Goal: Navigation & Orientation: Find specific page/section

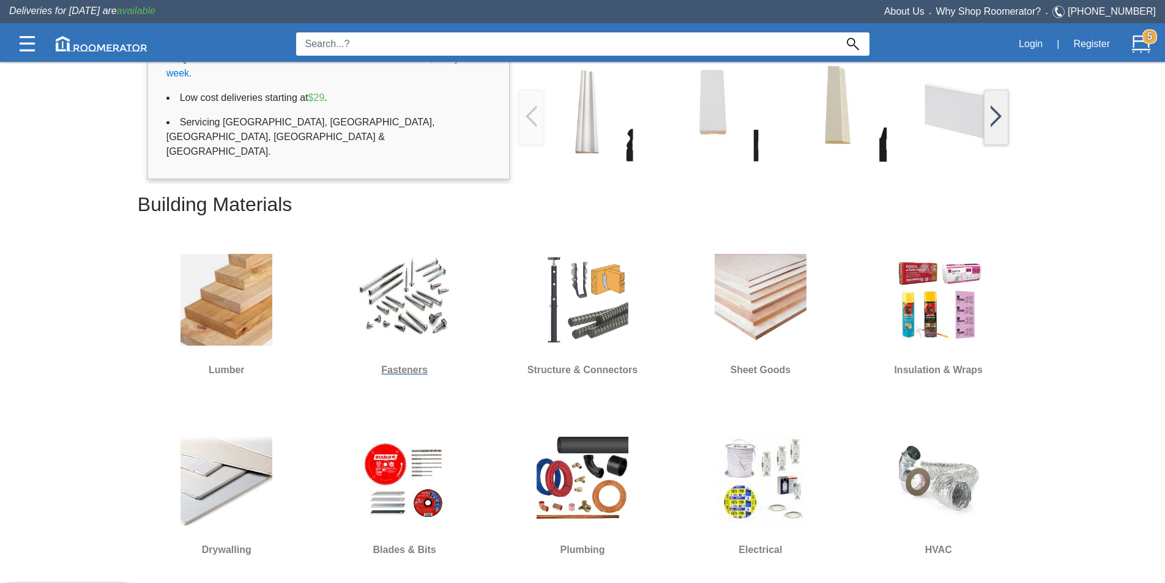
scroll to position [433, 0]
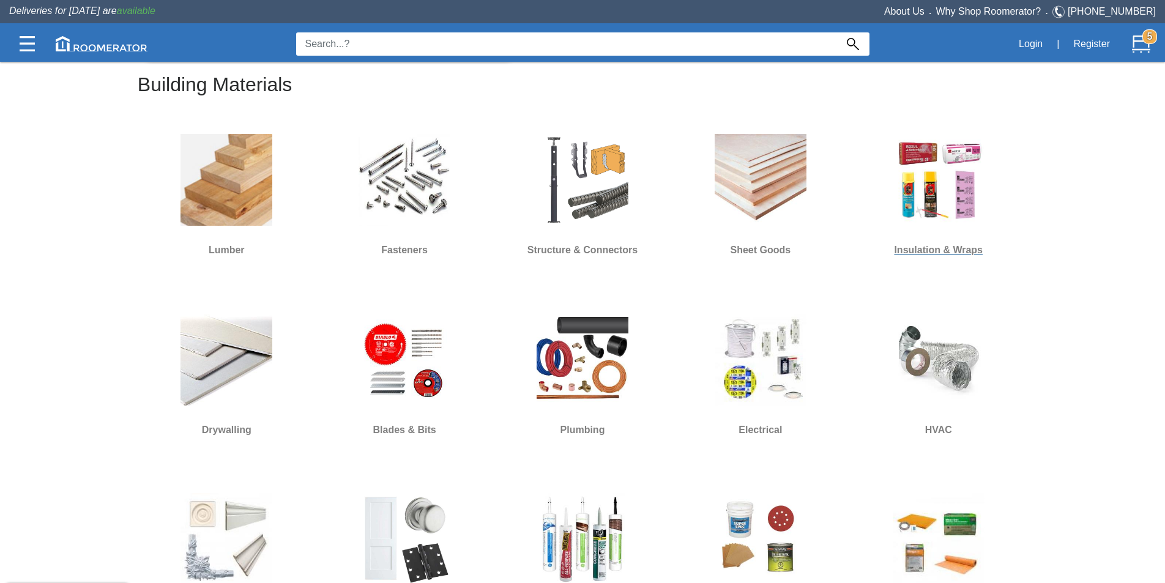
click at [913, 193] on img at bounding box center [939, 180] width 92 height 92
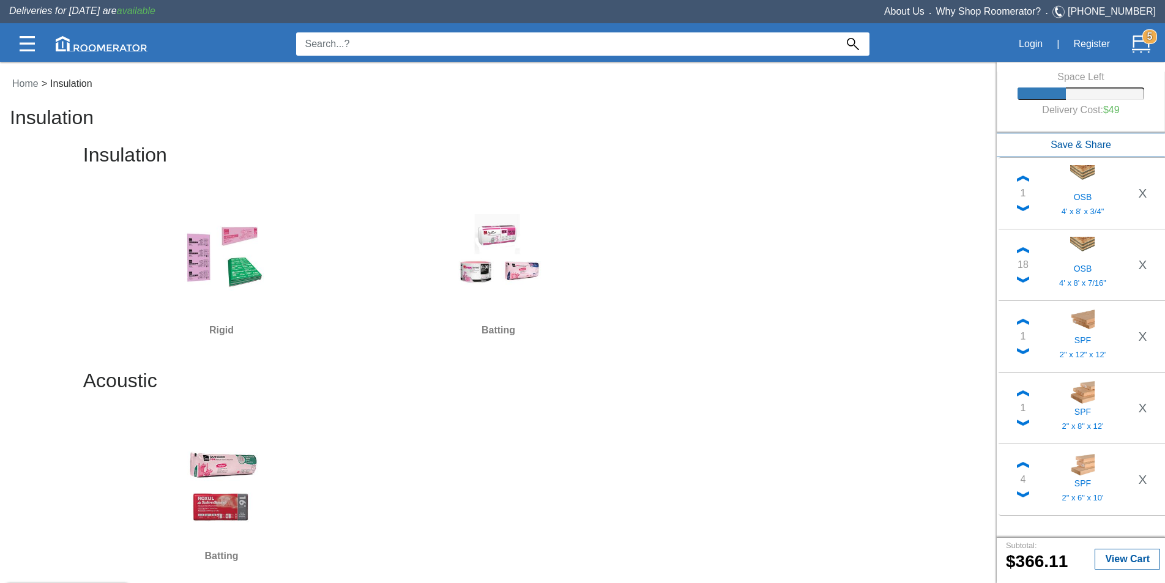
scroll to position [184, 0]
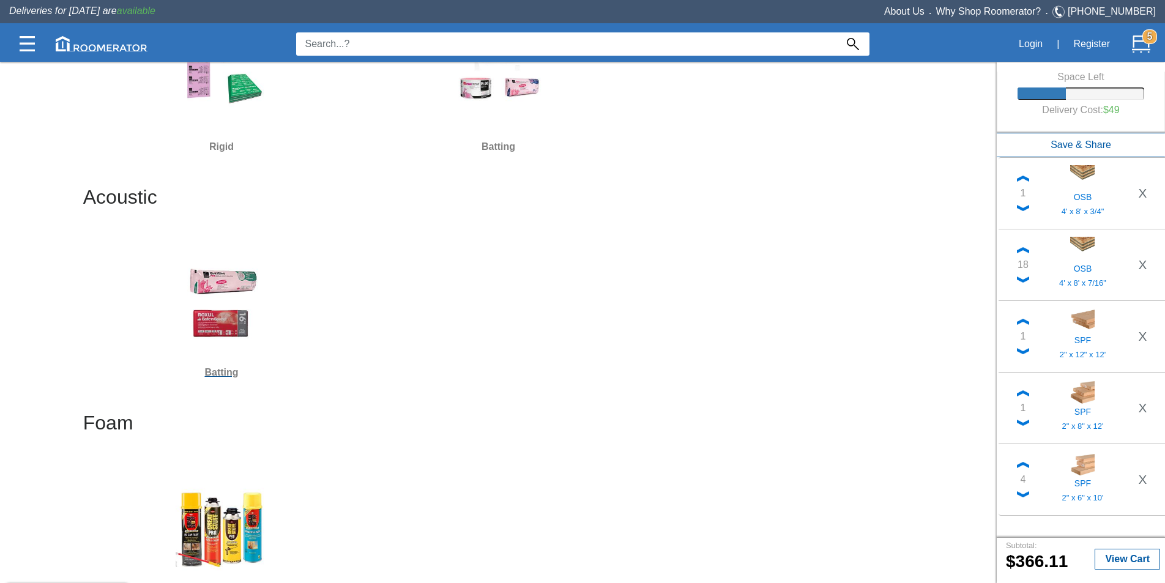
click at [220, 287] on img at bounding box center [222, 302] width 92 height 92
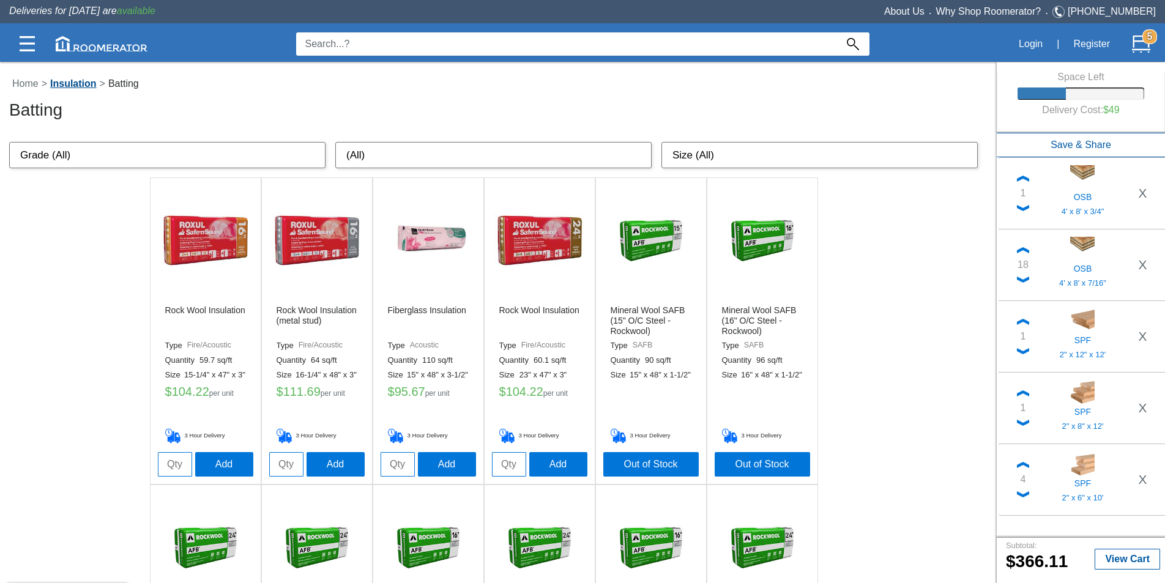
click at [81, 86] on link "Insulation" at bounding box center [73, 83] width 53 height 10
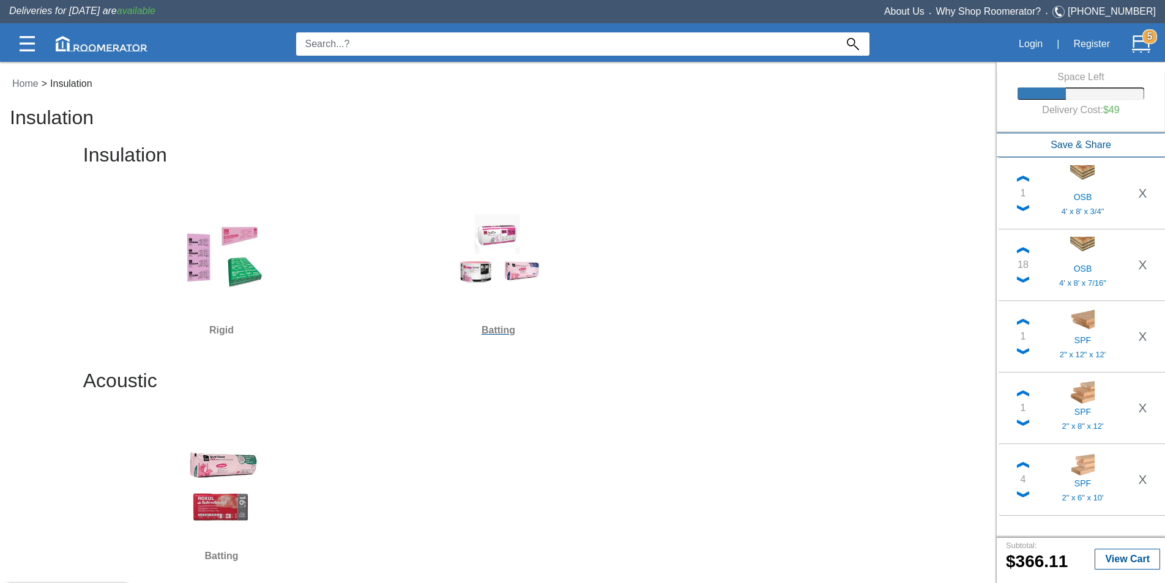
click at [489, 268] on img at bounding box center [499, 260] width 92 height 92
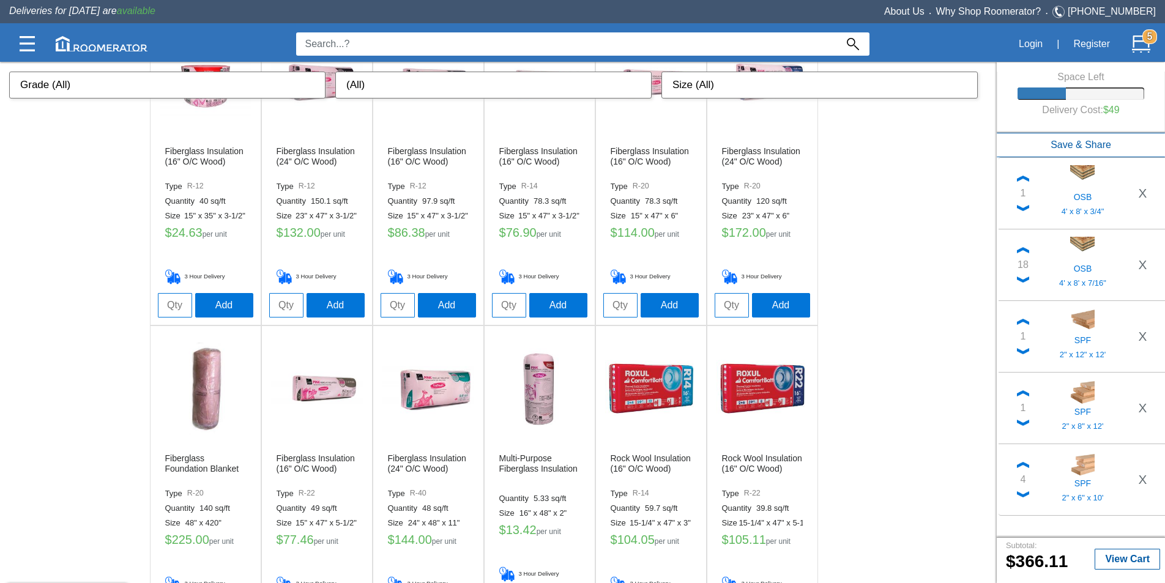
scroll to position [65, 0]
